Goal: Information Seeking & Learning: Stay updated

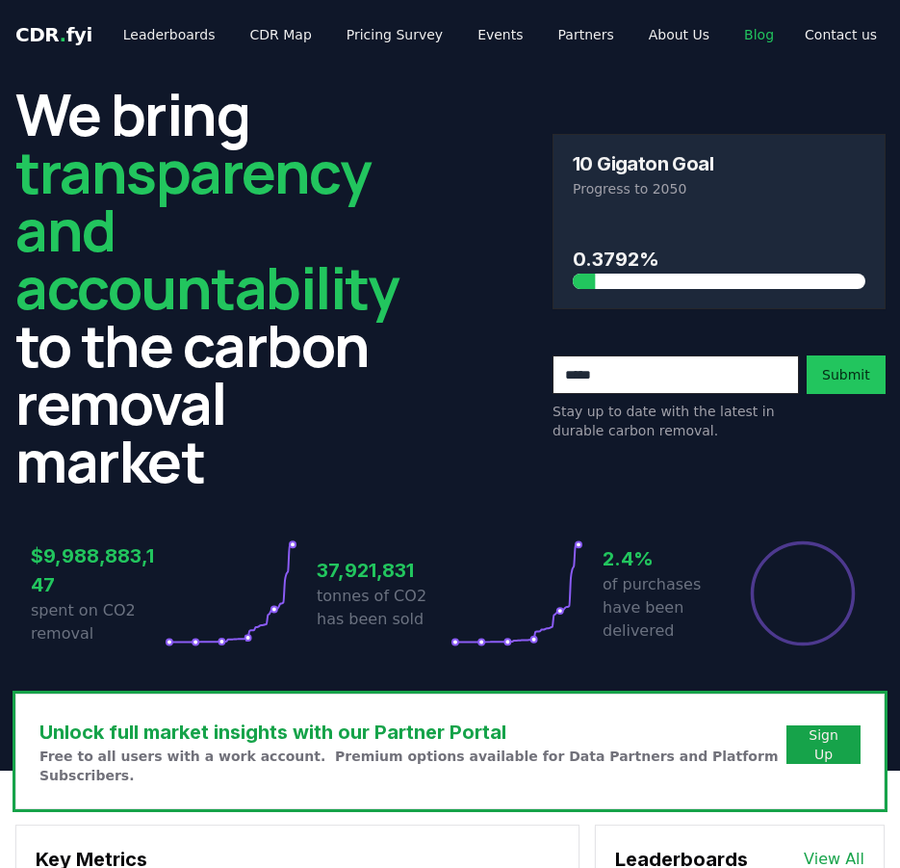
click at [729, 30] on link "Blog" at bounding box center [759, 34] width 61 height 35
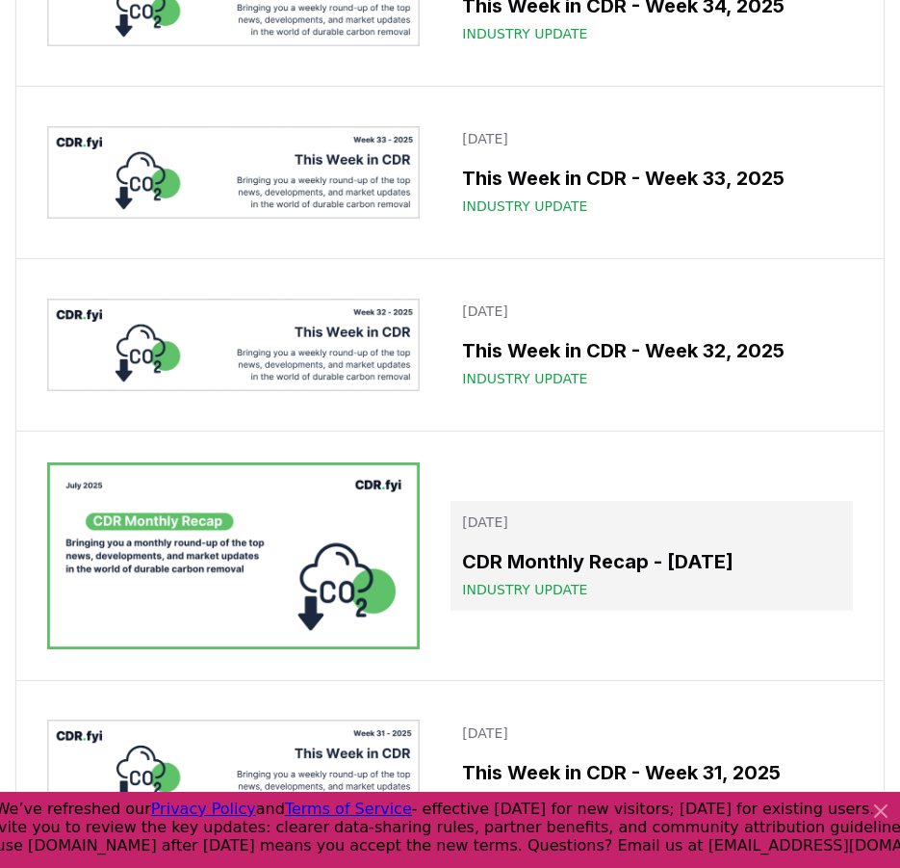
scroll to position [922, 0]
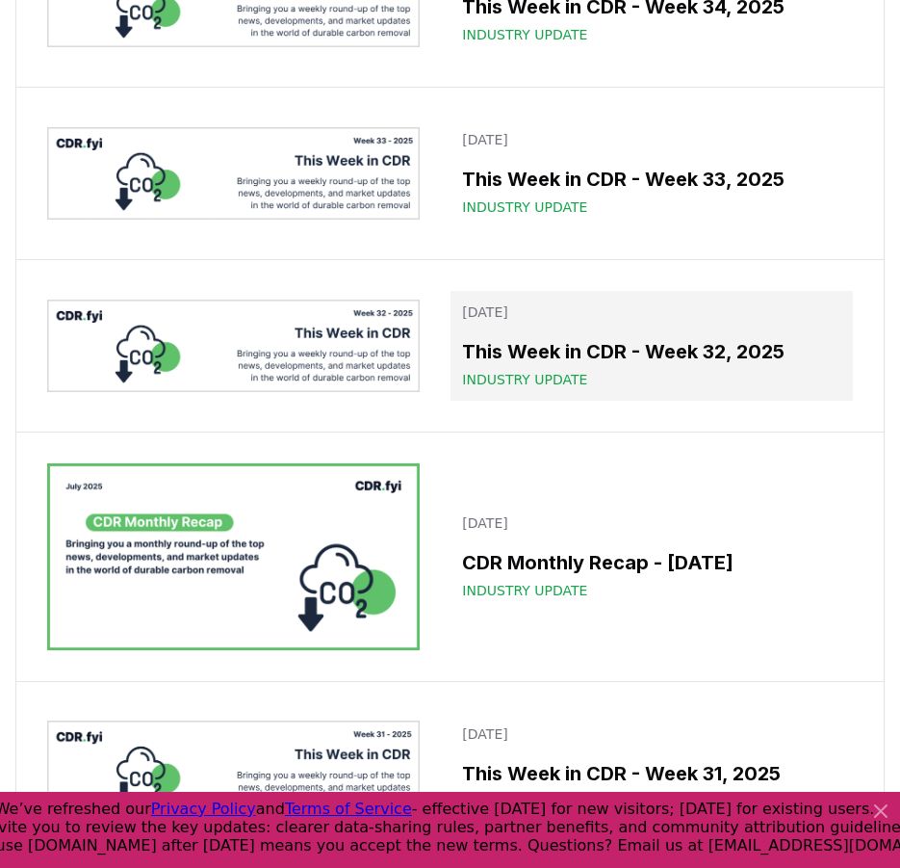
click at [581, 366] on h3 "This Week in CDR - Week 32, 2025" at bounding box center [651, 351] width 379 height 29
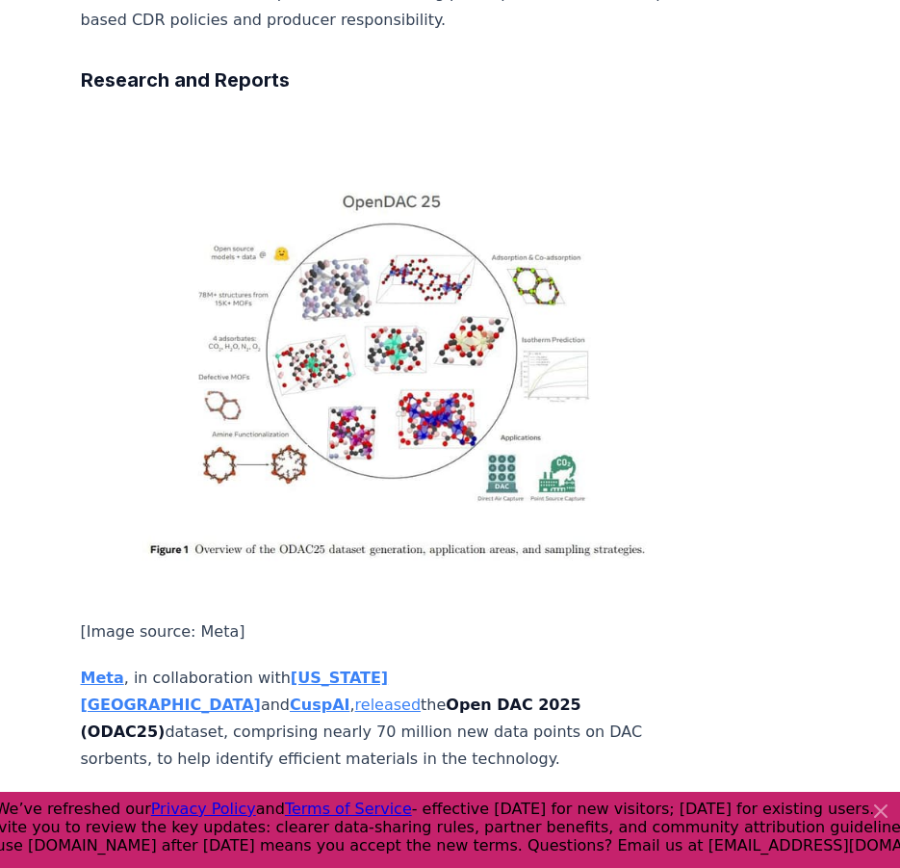
scroll to position [3854, 0]
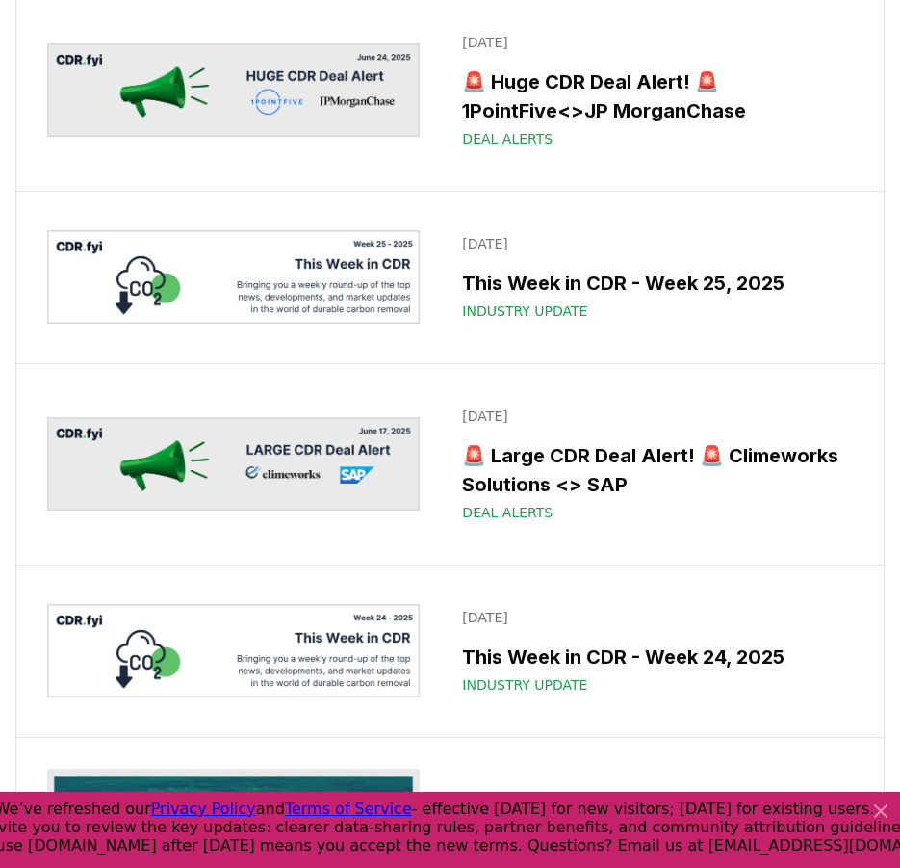
scroll to position [922, 0]
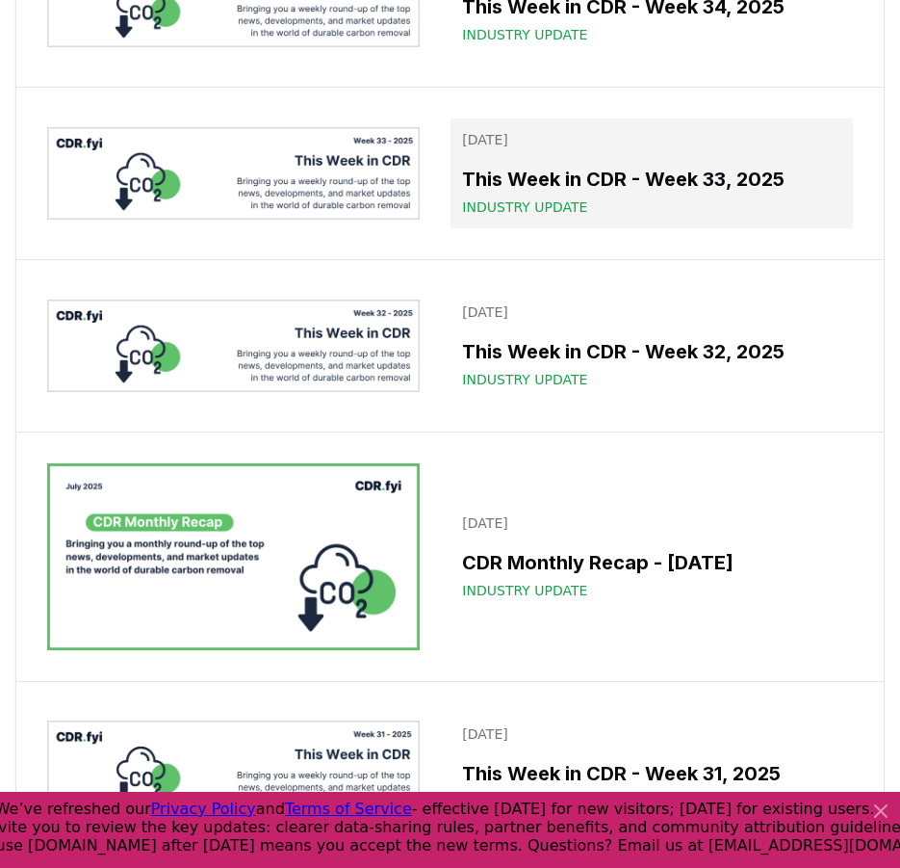
click at [637, 194] on h3 "This Week in CDR - Week 33, 2025" at bounding box center [651, 179] width 379 height 29
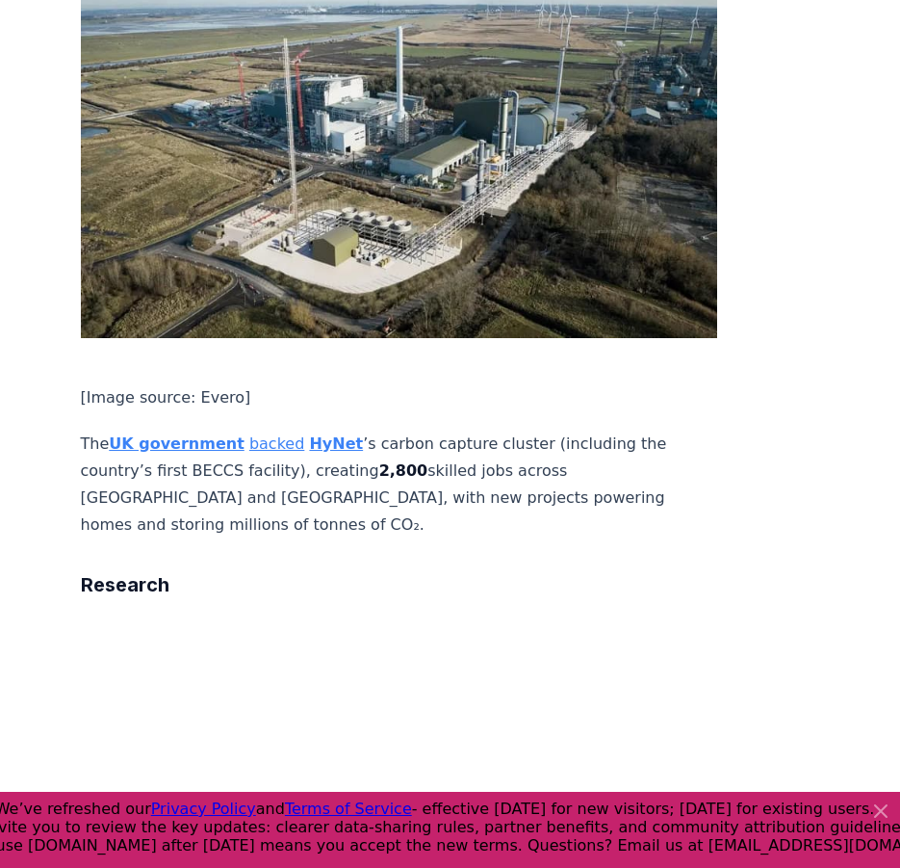
scroll to position [3719, 0]
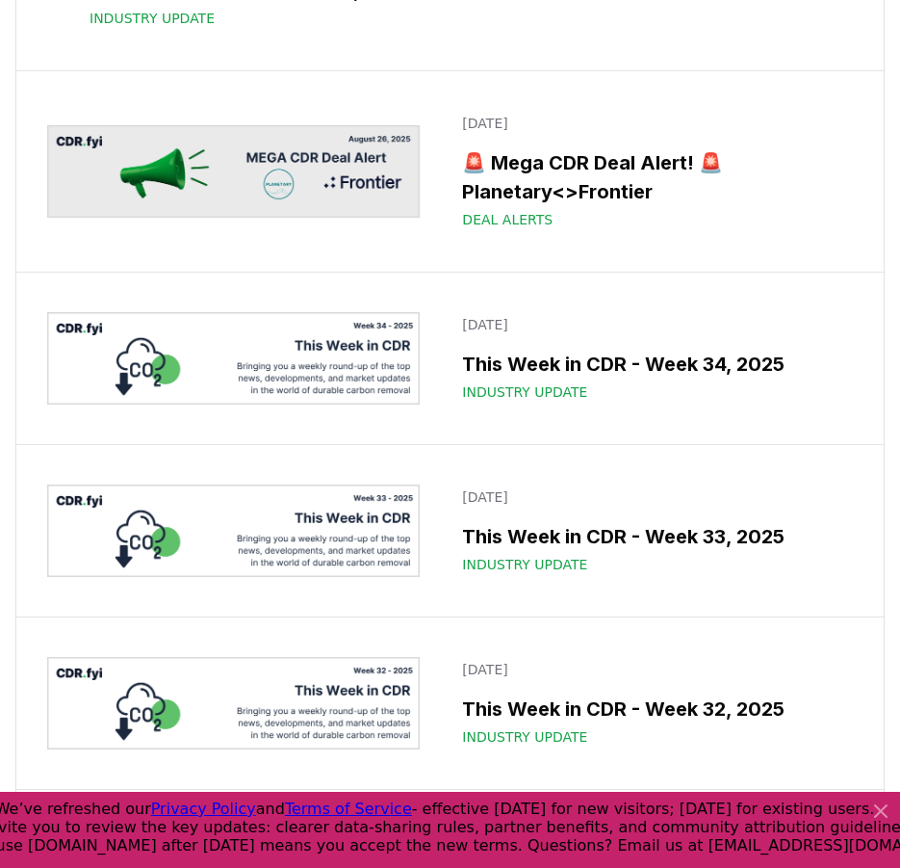
scroll to position [588, 0]
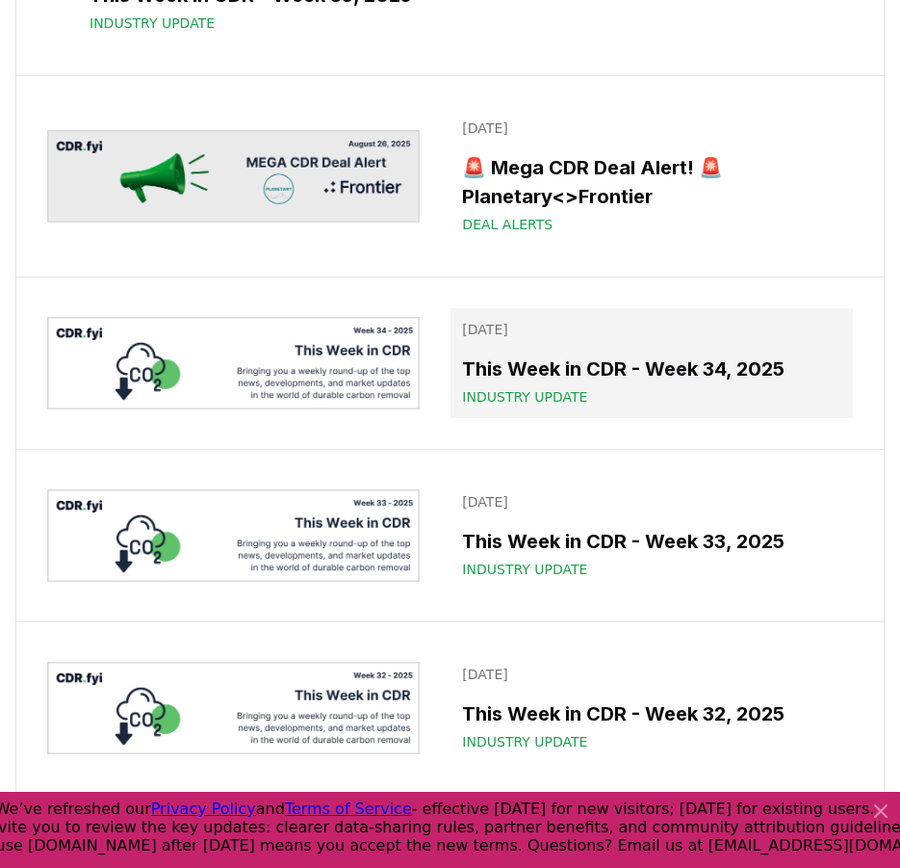
click at [541, 406] on span "Industry Update" at bounding box center [524, 396] width 125 height 19
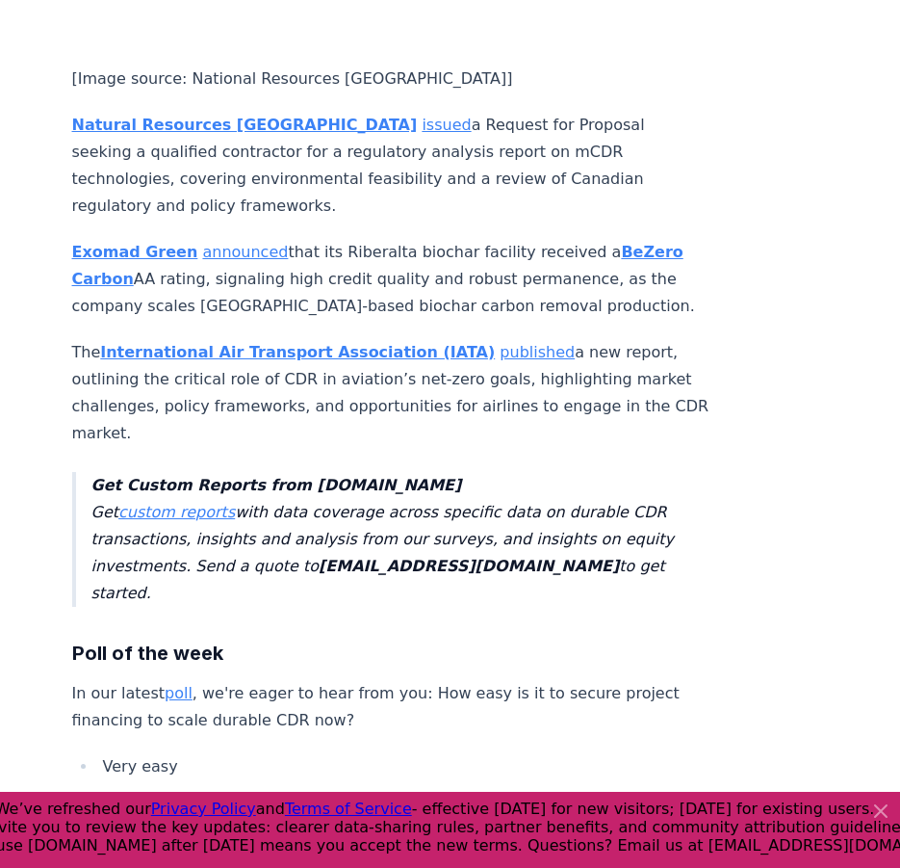
scroll to position [3897, 9]
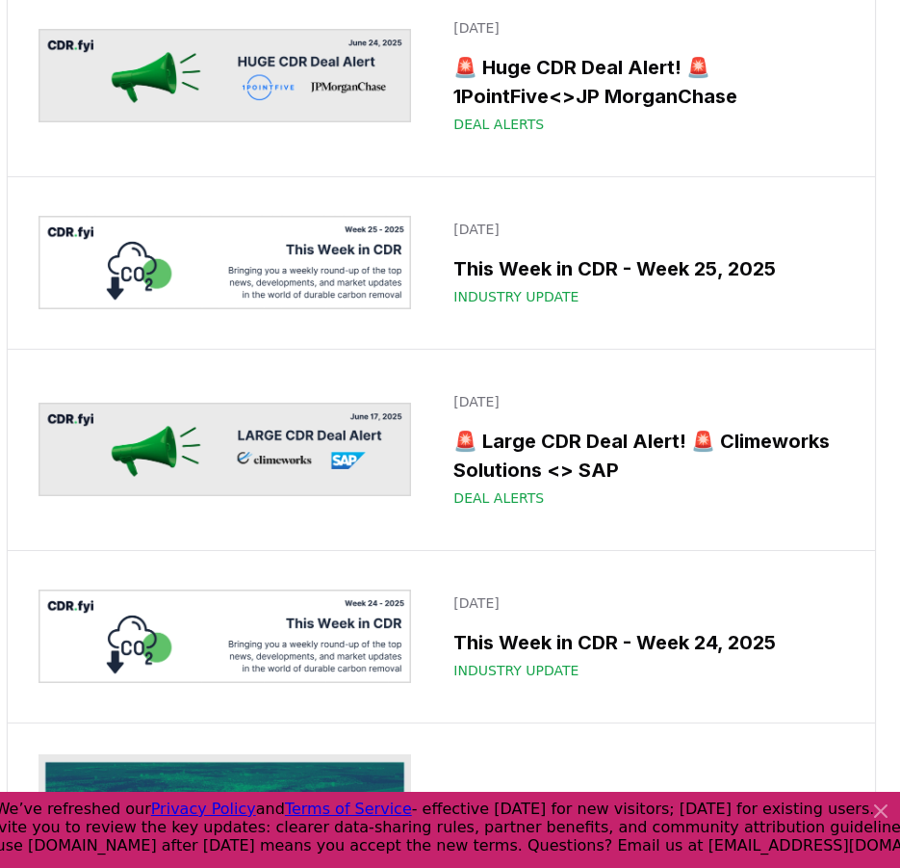
scroll to position [588, 0]
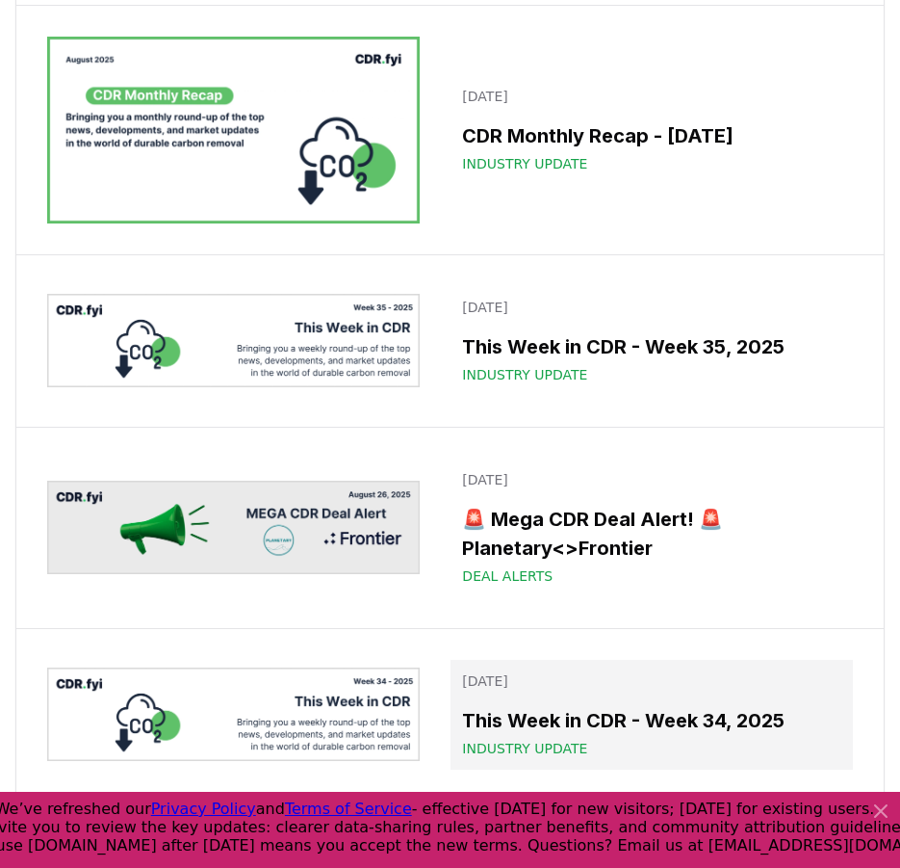
scroll to position [313, 0]
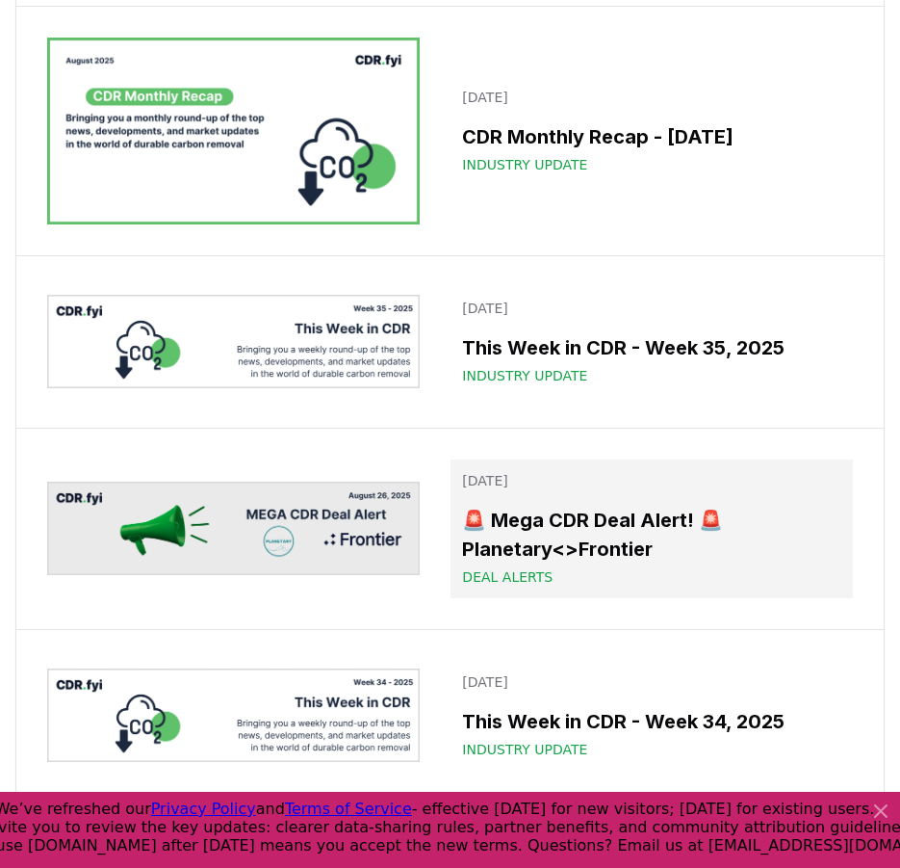
click at [636, 490] on link "August 26, 2025 🚨 Mega CDR Deal Alert! 🚨 Planetary<>Frontier Deal Alerts" at bounding box center [652, 528] width 403 height 139
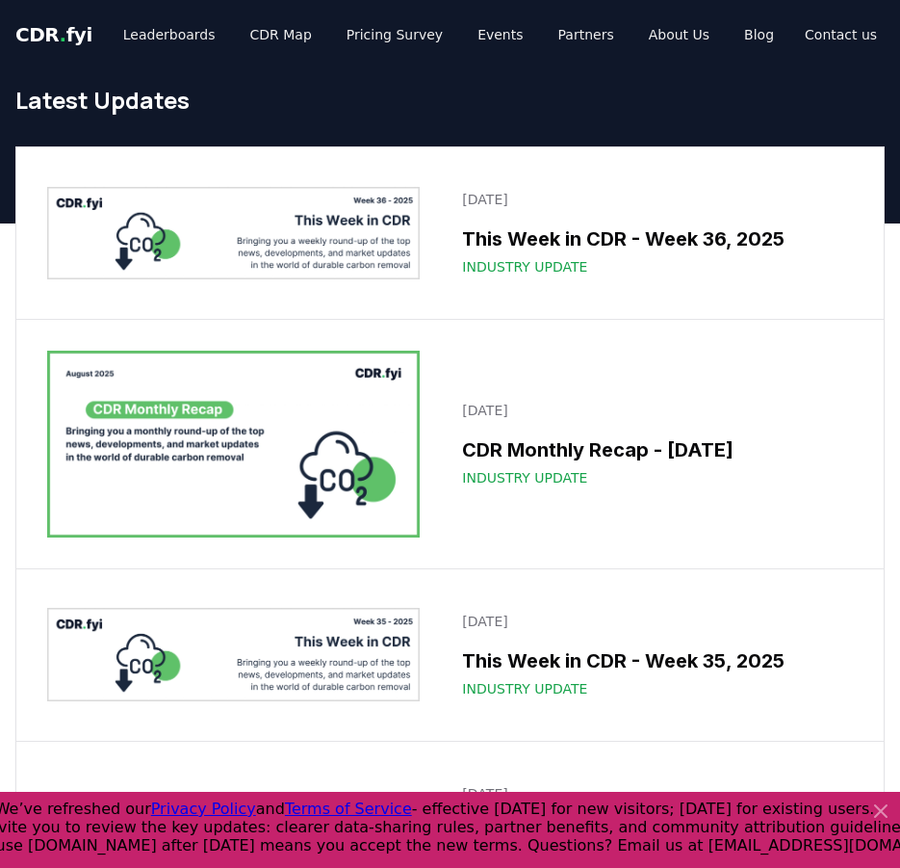
scroll to position [313, 0]
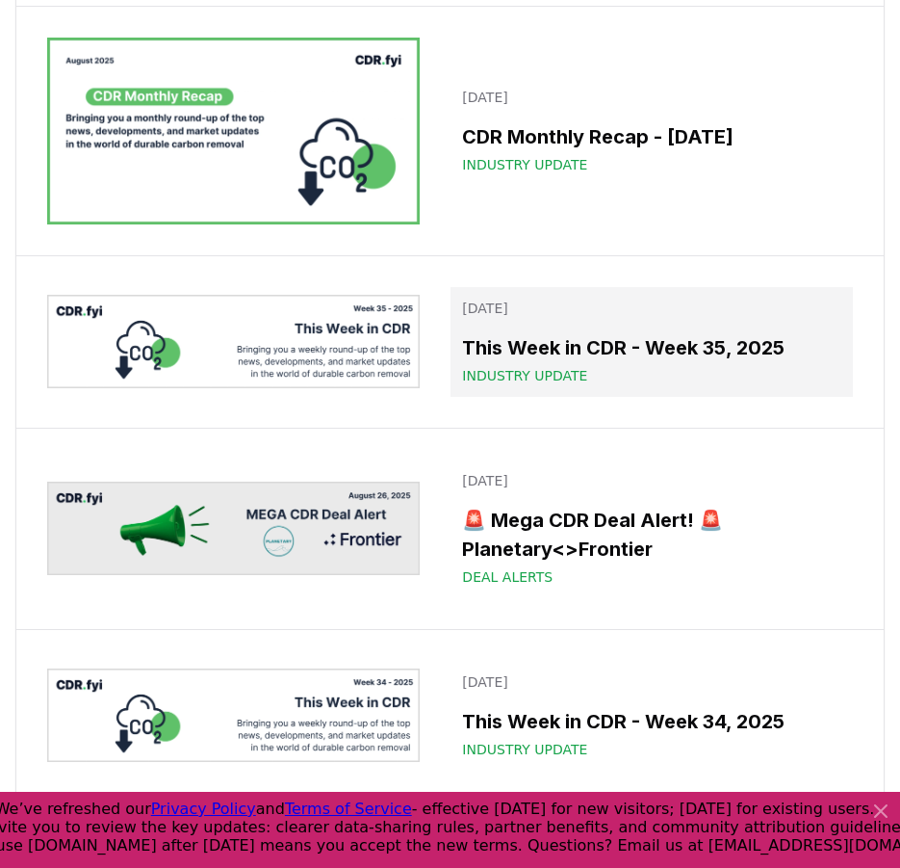
click at [530, 342] on h3 "This Week in CDR - Week 35, 2025" at bounding box center [651, 347] width 379 height 29
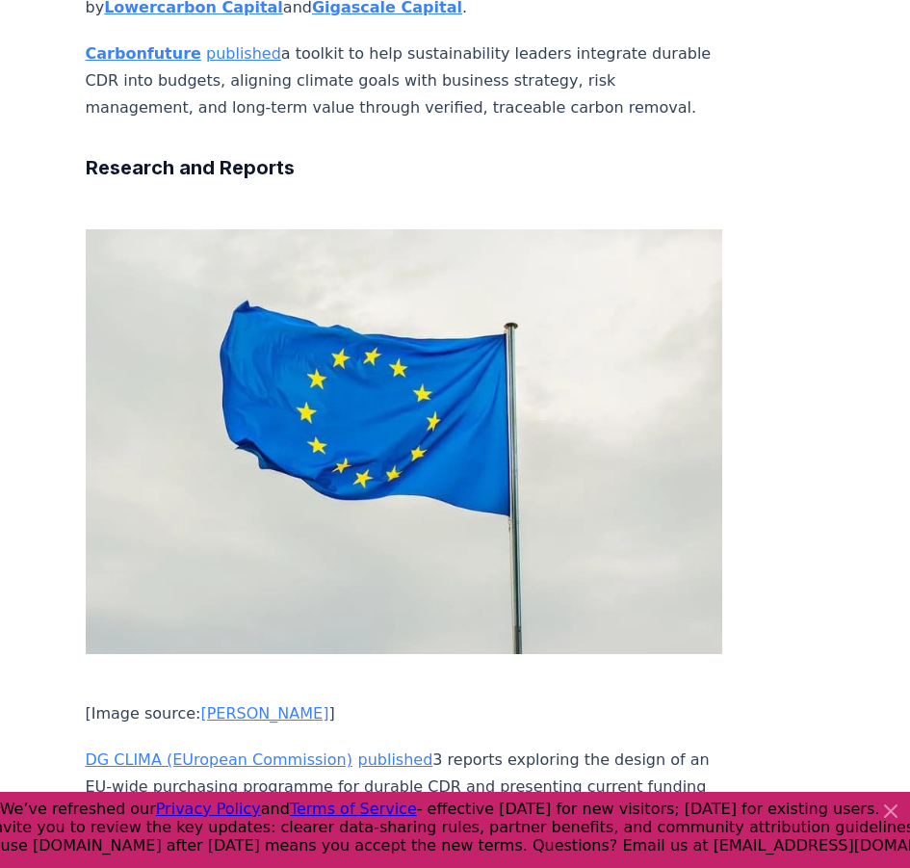
scroll to position [4147, 0]
